Goal: Information Seeking & Learning: Learn about a topic

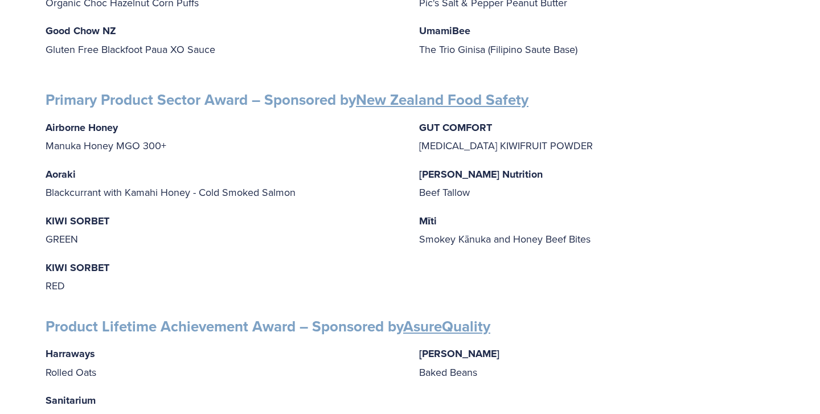
scroll to position [1344, 0]
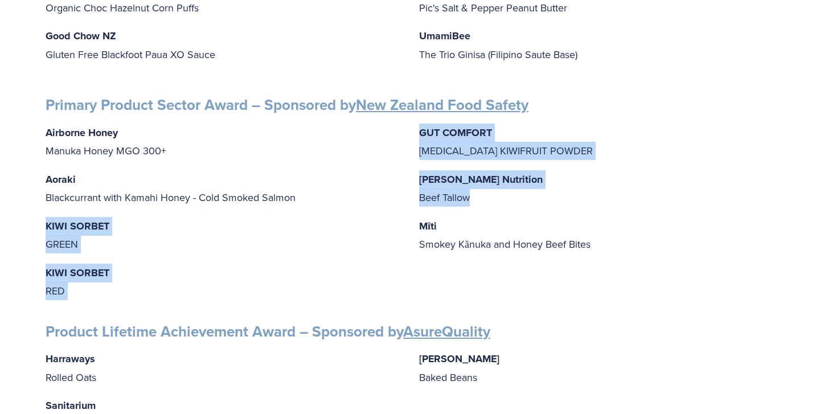
drag, startPoint x: 472, startPoint y: 186, endPoint x: 408, endPoint y: 186, distance: 63.8
click at [408, 186] on div "Airborne Honey Manuka Honey MGO 300+ Aoraki Blackcurrant with Kamahi Honey - Co…" at bounding box center [410, 212] width 729 height 177
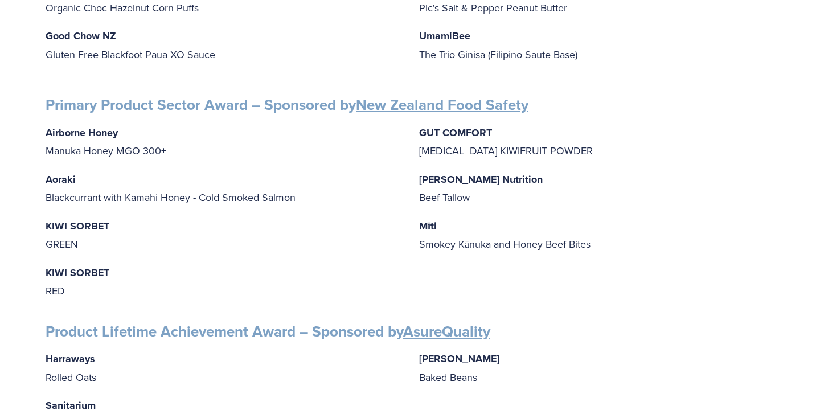
click at [501, 217] on p "Mīti Smokey Kānuka and Honey Beef Bites" at bounding box center [596, 235] width 355 height 36
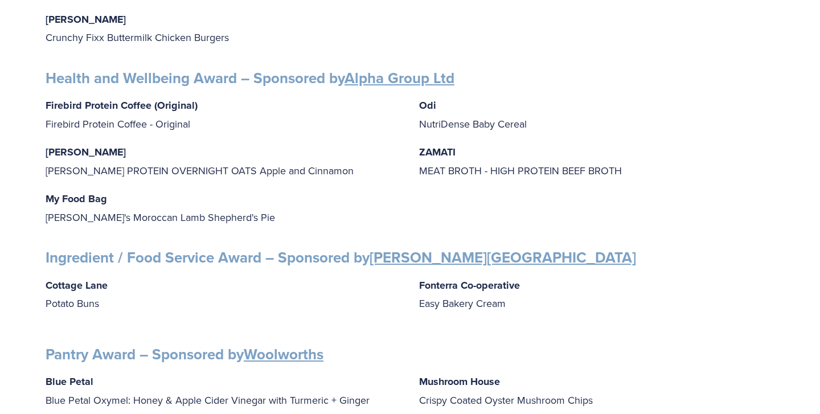
scroll to position [901, 0]
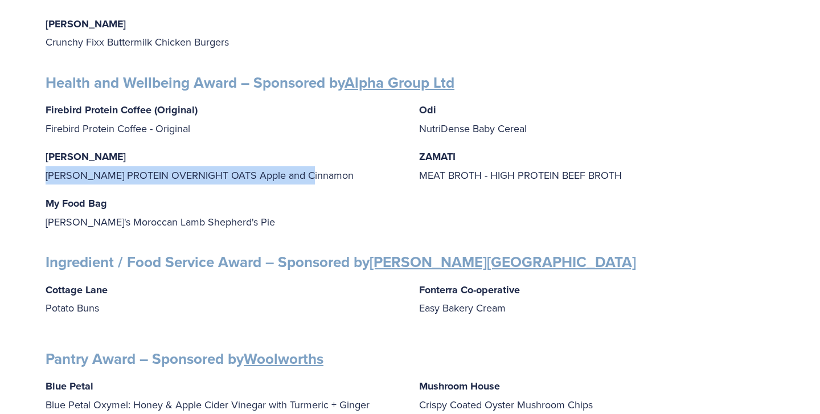
drag, startPoint x: 45, startPoint y: 154, endPoint x: 325, endPoint y: 163, distance: 279.8
click at [325, 163] on div "Finalists PRODUCT AWARDS Artisan Award – Sponsored by Cuisine Blue Petal Blue P…" at bounding box center [410, 149] width 748 height 1721
copy p "[PERSON_NAME] PROTEIN OVERNIGHT OATS Apple and Cinnamon"
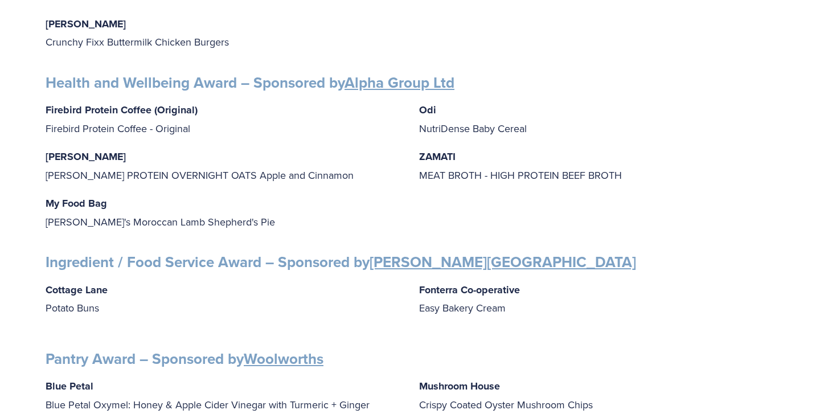
click at [356, 168] on div "Firebird Protein Coffee (Original) Firebird Protein Coffee - Original [PERSON_N…" at bounding box center [410, 166] width 729 height 130
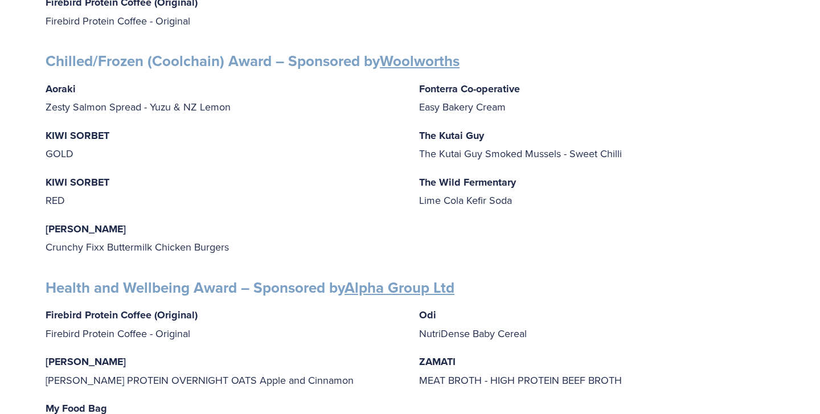
scroll to position [696, 0]
drag, startPoint x: 45, startPoint y: 76, endPoint x: 82, endPoint y: 76, distance: 37.0
click at [82, 76] on div "Finalists PRODUCT AWARDS Artisan Award – Sponsored by Cuisine Blue Petal Blue P…" at bounding box center [410, 353] width 748 height 1721
copy strong "Aoraki"
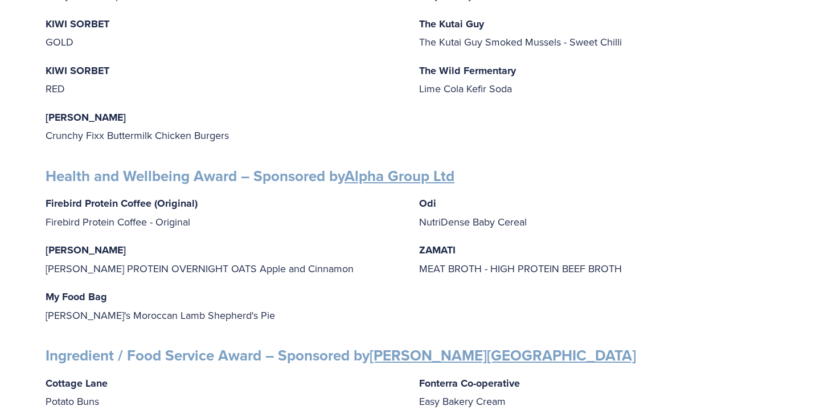
scroll to position [830, 0]
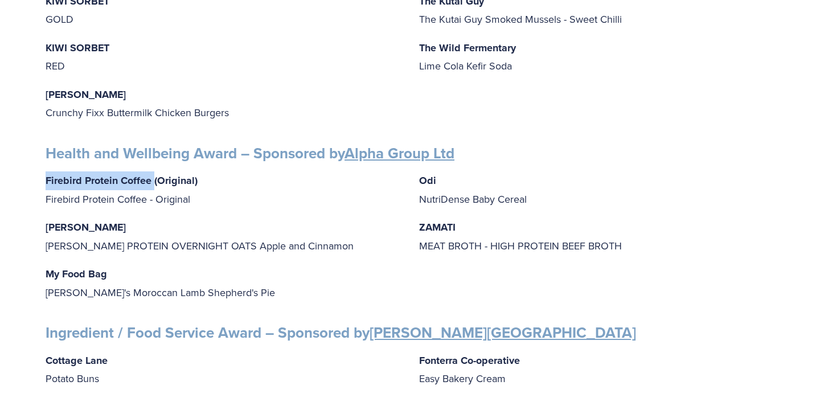
drag, startPoint x: 47, startPoint y: 163, endPoint x: 154, endPoint y: 165, distance: 107.7
click at [154, 173] on strong "Firebird Protein Coffee (Original)" at bounding box center [122, 180] width 152 height 15
copy strong "Firebird Protein Coffee"
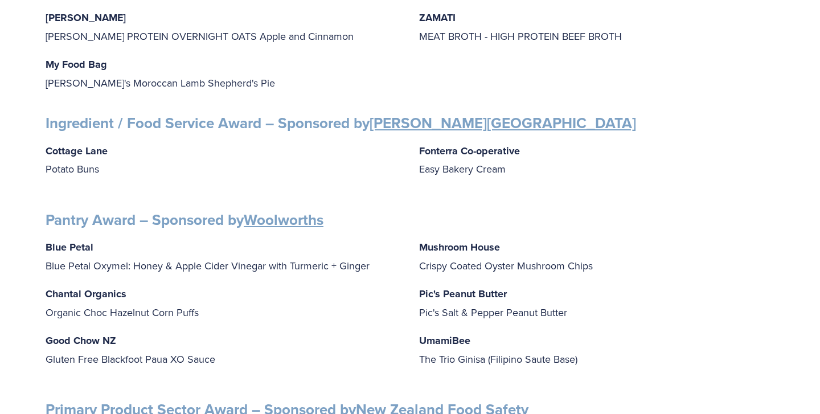
scroll to position [1039, 0]
drag, startPoint x: 421, startPoint y: 275, endPoint x: 508, endPoint y: 276, distance: 86.6
click at [508, 285] on p "Pic's Peanut Butter Pic's Salt & Pepper Peanut Butter" at bounding box center [596, 303] width 355 height 36
copy strong "Pic's Peanut Butter"
